Goal: Task Accomplishment & Management: Manage account settings

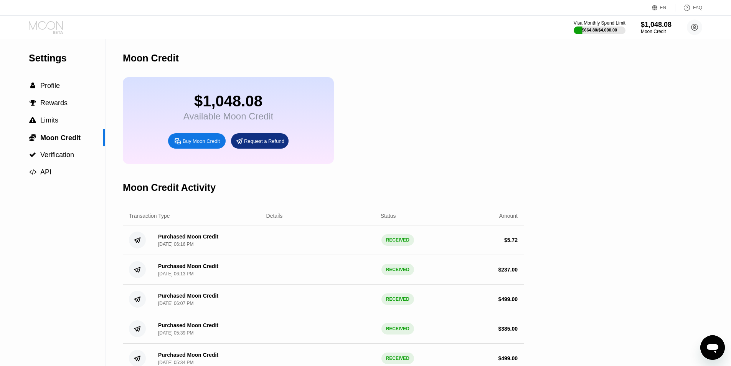
click at [61, 23] on icon at bounding box center [47, 27] width 36 height 13
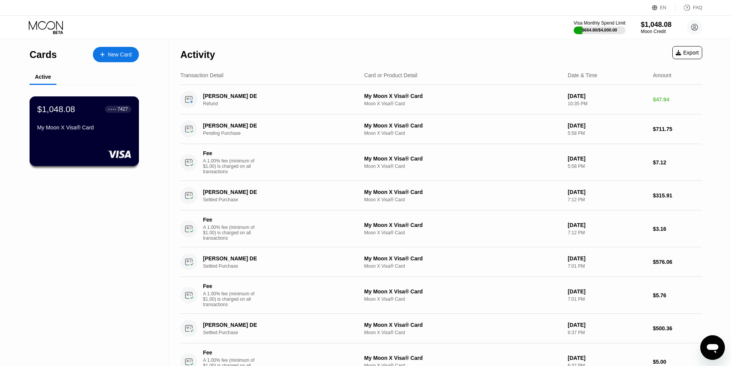
click at [79, 119] on div "$1,048.08 ● ● ● ● 7427 My Moon X Visa® Card" at bounding box center [84, 119] width 94 height 30
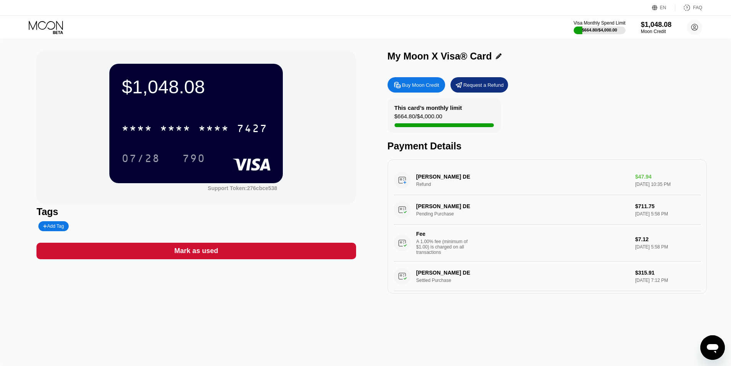
click at [176, 154] on div "07/28 790" at bounding box center [196, 157] width 149 height 19
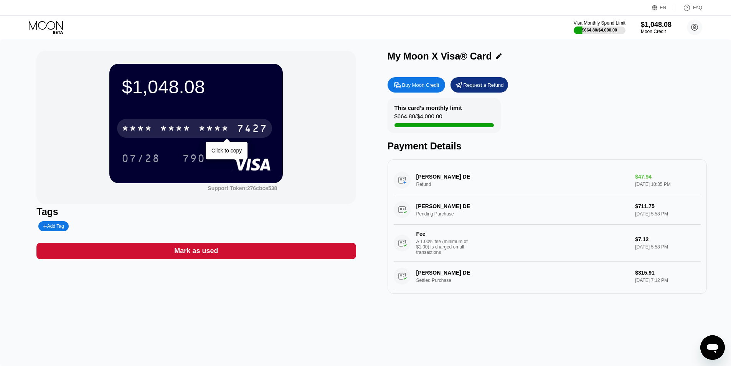
click at [181, 138] on div "* * * * * * * * * * * * 7427" at bounding box center [194, 128] width 155 height 19
